Goal: Task Accomplishment & Management: Use online tool/utility

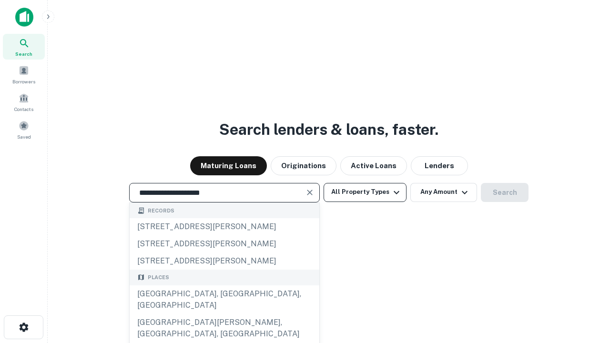
click at [224, 314] on div "[GEOGRAPHIC_DATA], [GEOGRAPHIC_DATA], [GEOGRAPHIC_DATA]" at bounding box center [225, 300] width 190 height 29
type input "**********"
click at [365, 192] on button "All Property Types" at bounding box center [365, 192] width 83 height 19
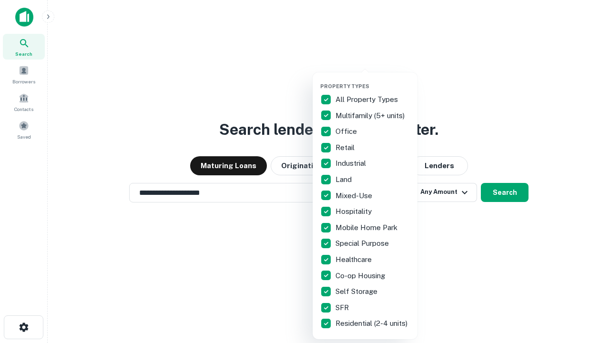
click at [373, 80] on button "button" at bounding box center [372, 80] width 105 height 0
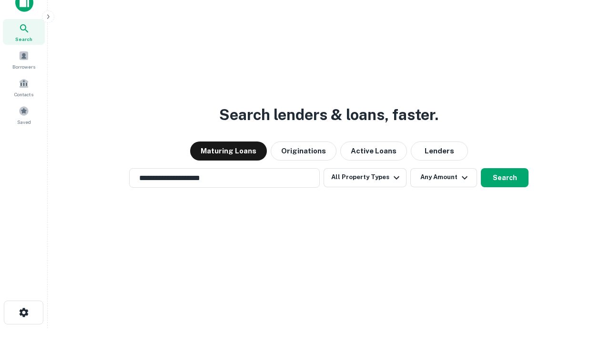
scroll to position [6, 115]
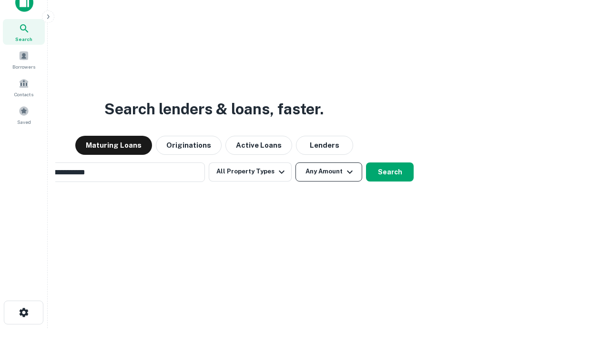
click at [296, 163] on button "Any Amount" at bounding box center [329, 172] width 67 height 19
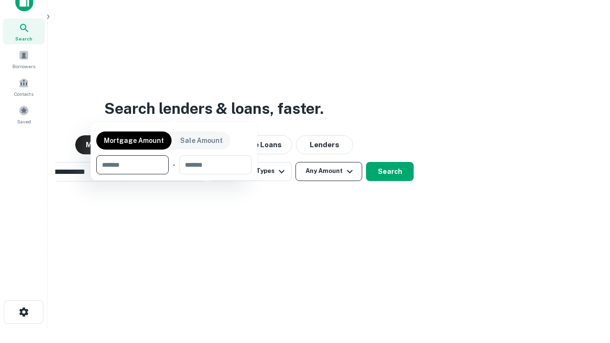
scroll to position [69, 270]
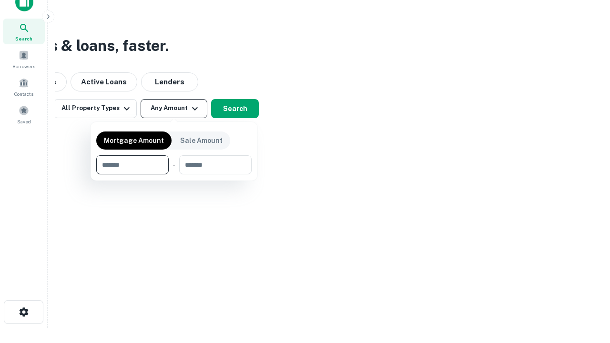
type input "*******"
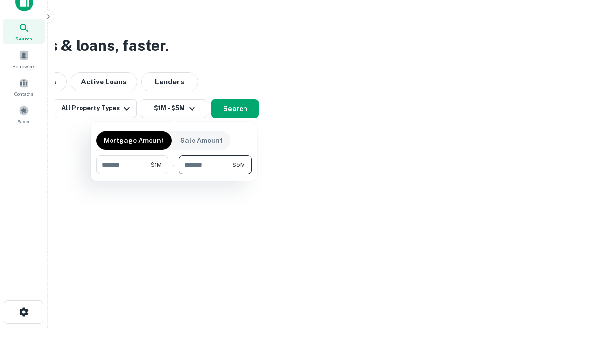
type input "*******"
click at [174, 174] on button "button" at bounding box center [173, 174] width 155 height 0
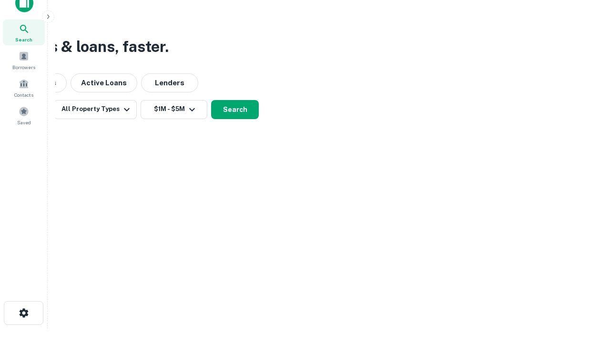
scroll to position [6, 176]
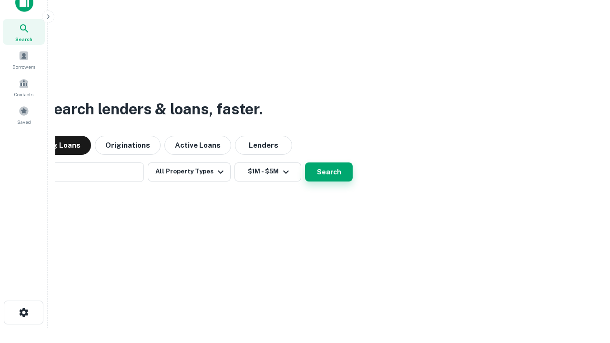
click at [305, 163] on button "Search" at bounding box center [329, 172] width 48 height 19
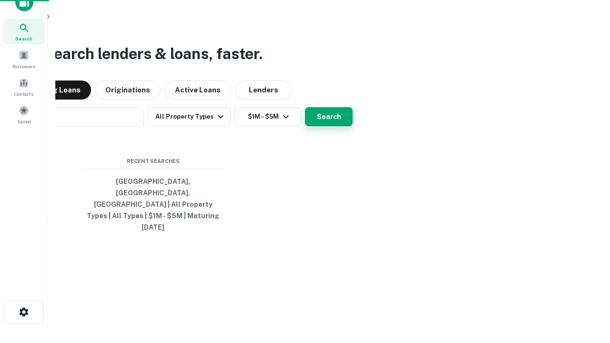
scroll to position [25, 270]
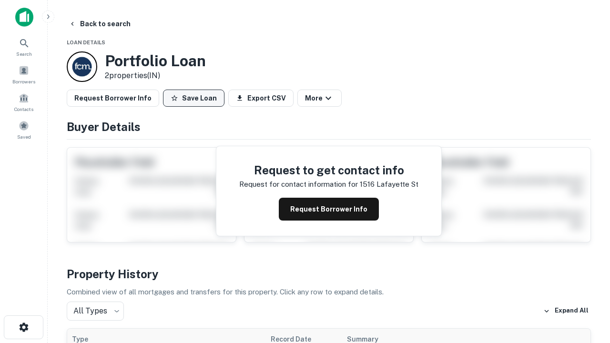
click at [194, 98] on button "Save Loan" at bounding box center [193, 98] width 61 height 17
click at [196, 98] on button "Save Loan" at bounding box center [193, 98] width 61 height 17
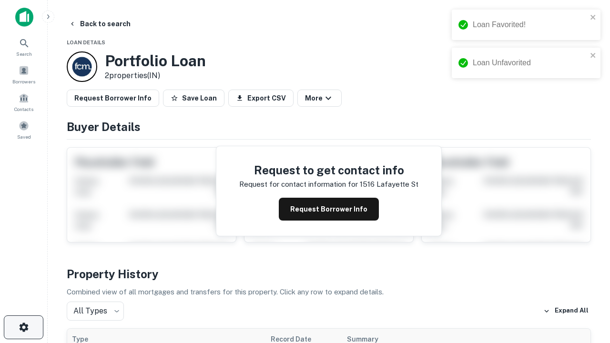
click at [23, 328] on icon "button" at bounding box center [23, 327] width 11 height 11
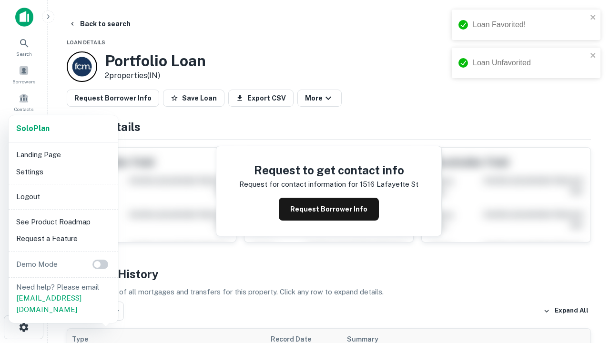
click at [63, 196] on li "Logout" at bounding box center [63, 196] width 102 height 17
